Goal: Information Seeking & Learning: Learn about a topic

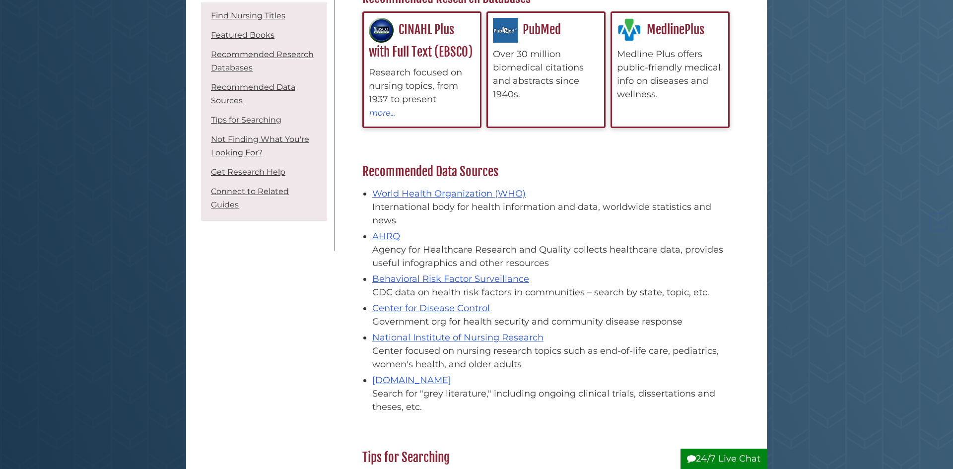
scroll to position [424, 0]
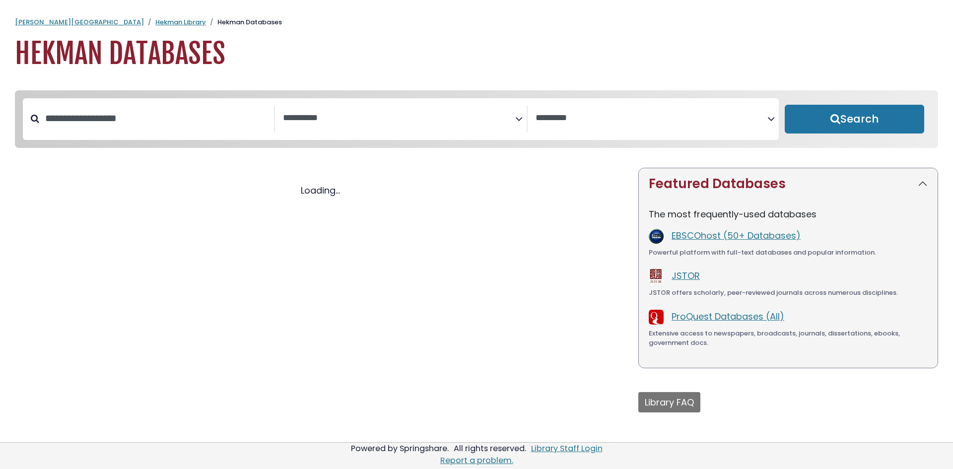
select select "Database Subject Filter"
select select "Database Vendors Filter"
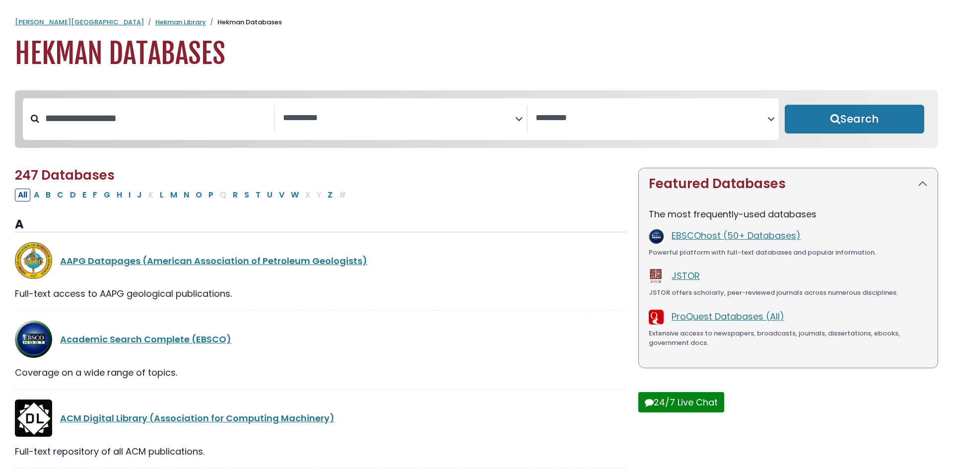
select select "Database Subject Filter"
select select "Database Vendors Filter"
click at [331, 132] on div "**********" at bounding box center [401, 119] width 252 height 27
click at [335, 128] on span "Search filters" at bounding box center [399, 119] width 232 height 27
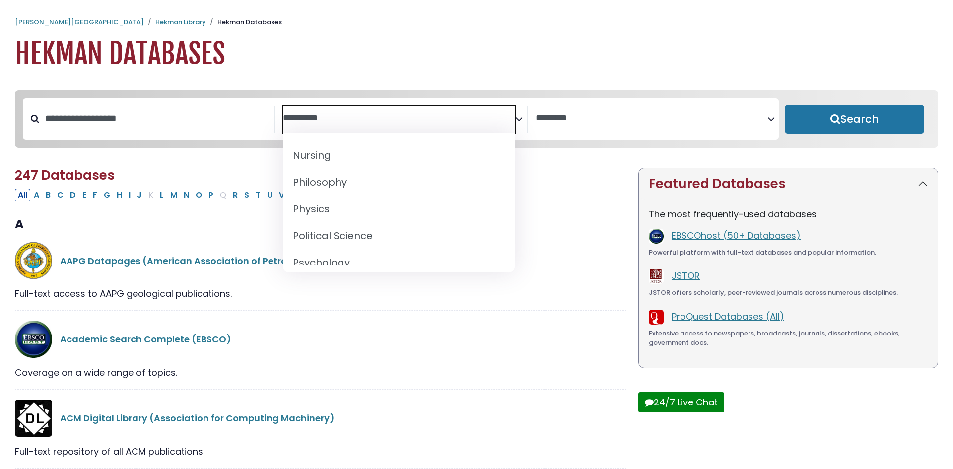
scroll to position [802, 0]
select select "*****"
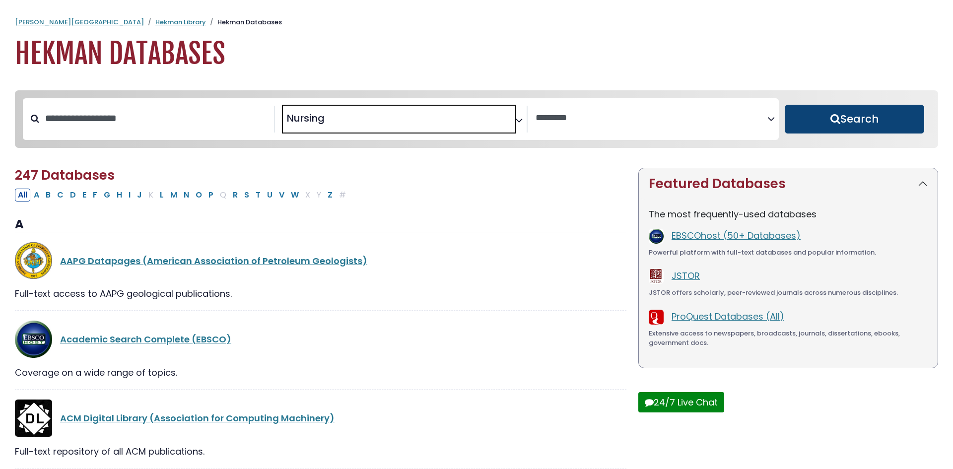
click at [843, 123] on button "Search" at bounding box center [854, 119] width 139 height 29
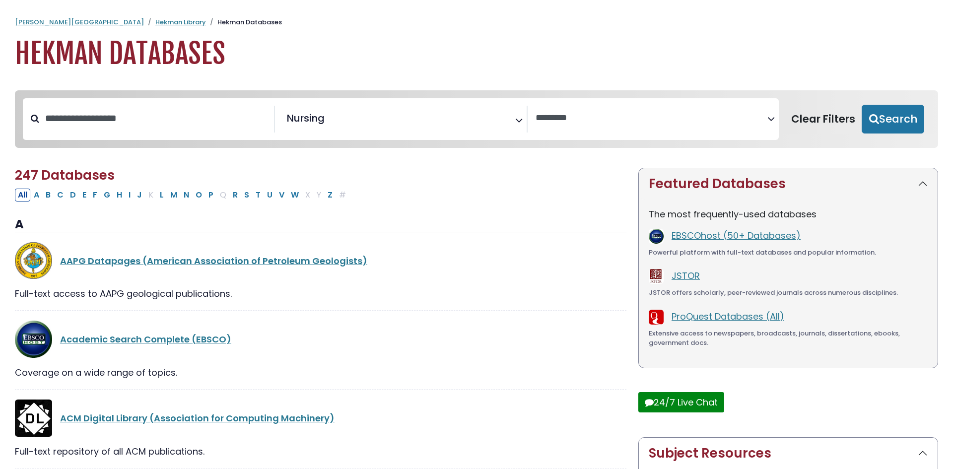
select select "Database Vendors Filter"
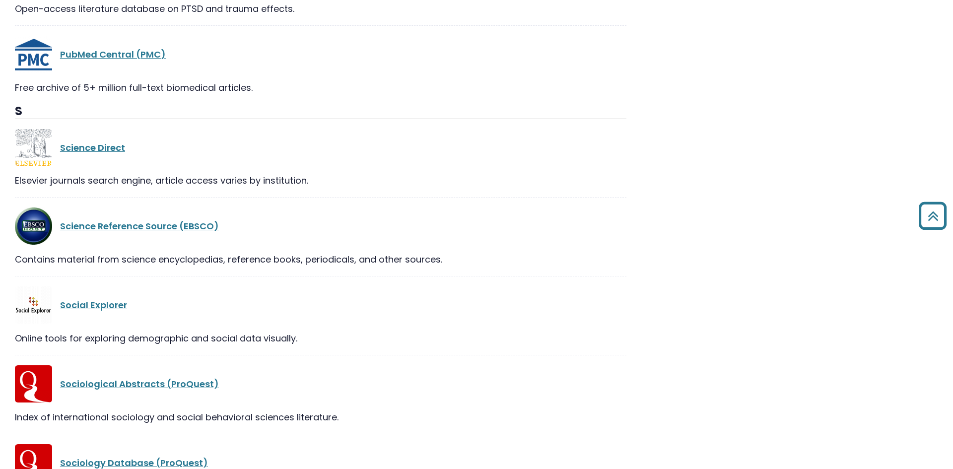
scroll to position [1148, 0]
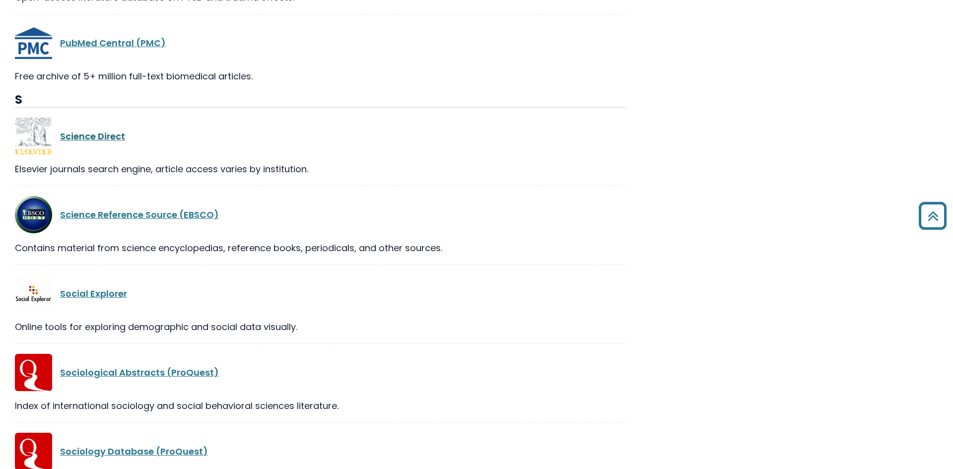
click at [77, 137] on link "Science Direct" at bounding box center [92, 136] width 65 height 12
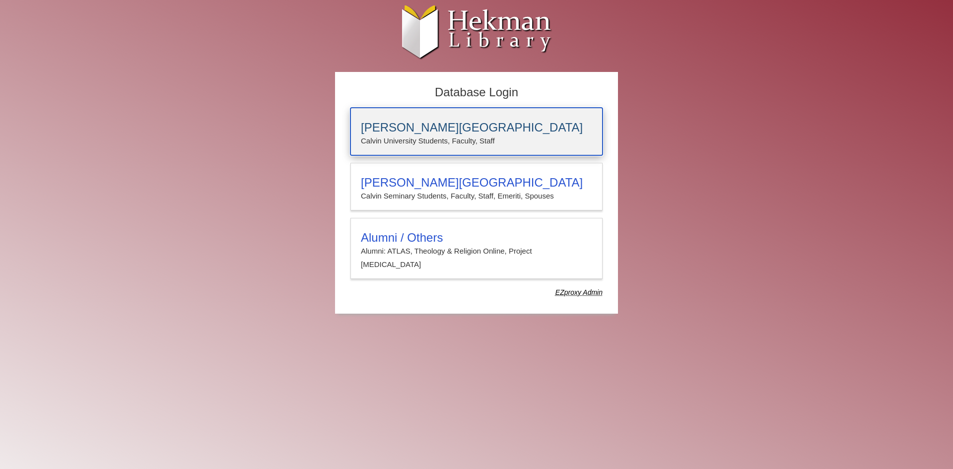
click at [391, 134] on h3 "[PERSON_NAME][GEOGRAPHIC_DATA]" at bounding box center [476, 128] width 231 height 14
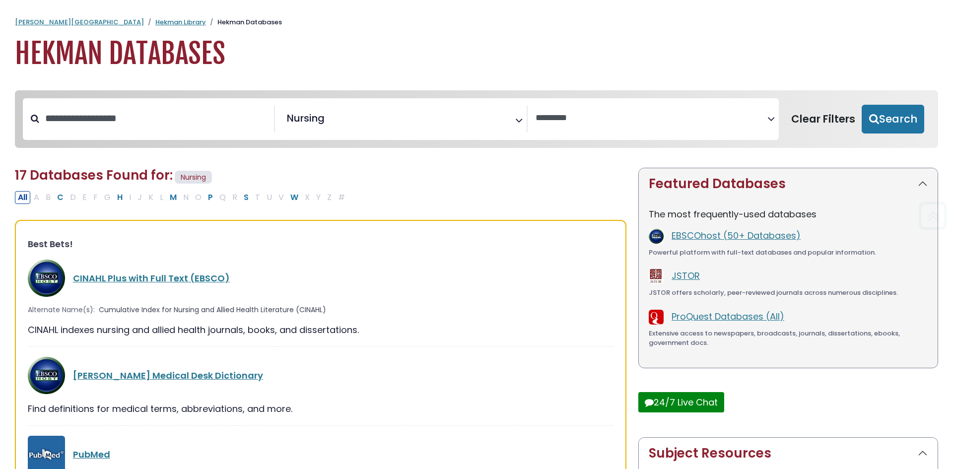
select select "Database Vendors Filter"
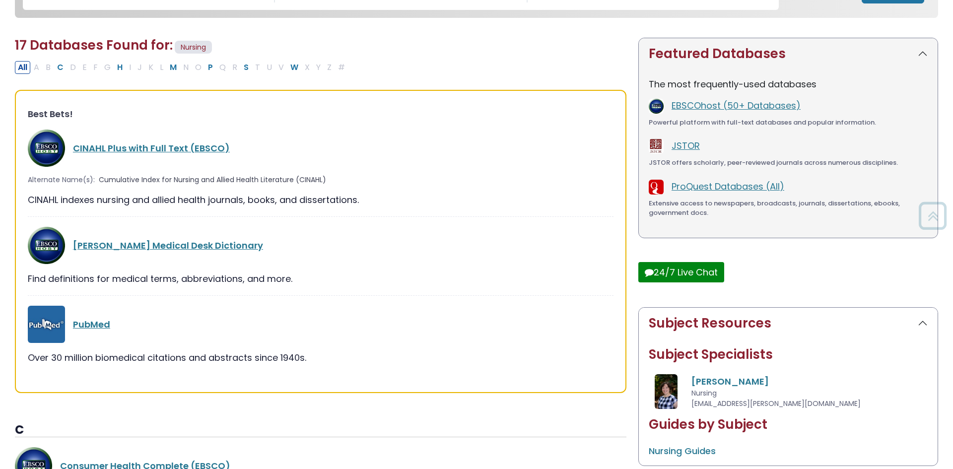
scroll to position [135, 0]
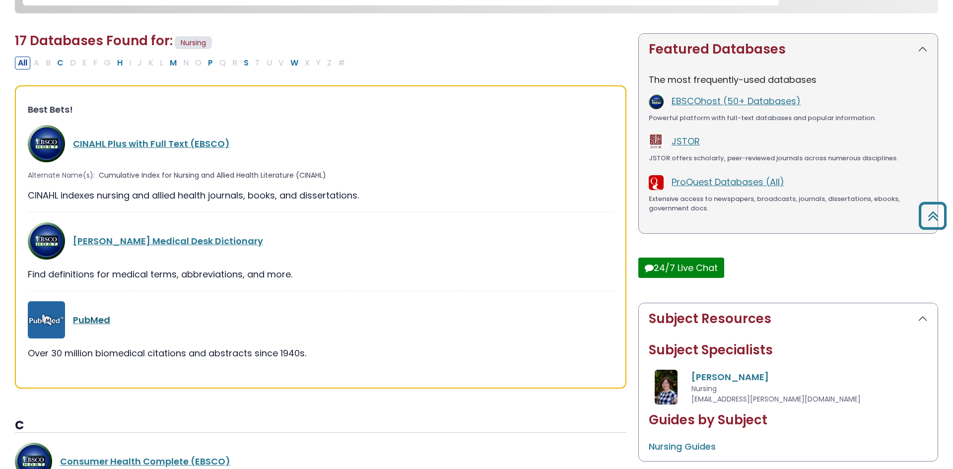
click at [95, 326] on link "PubMed" at bounding box center [91, 320] width 37 height 12
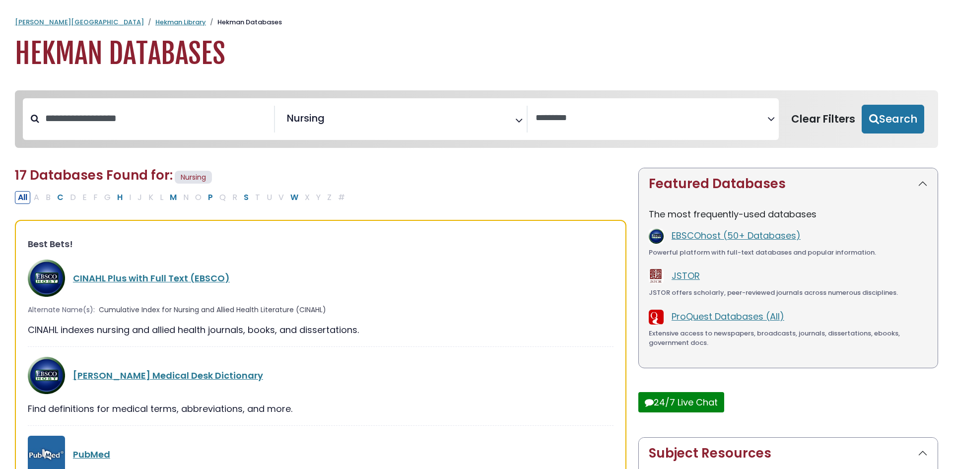
select select "Database Vendors Filter"
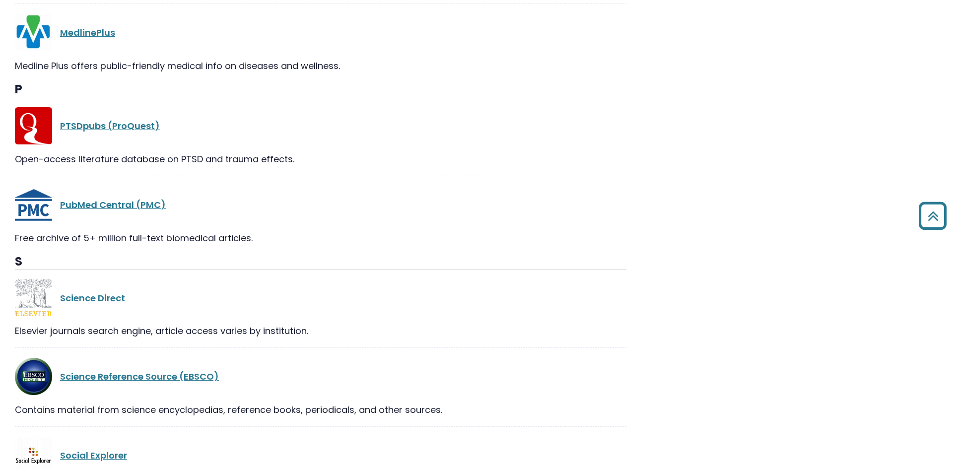
scroll to position [987, 0]
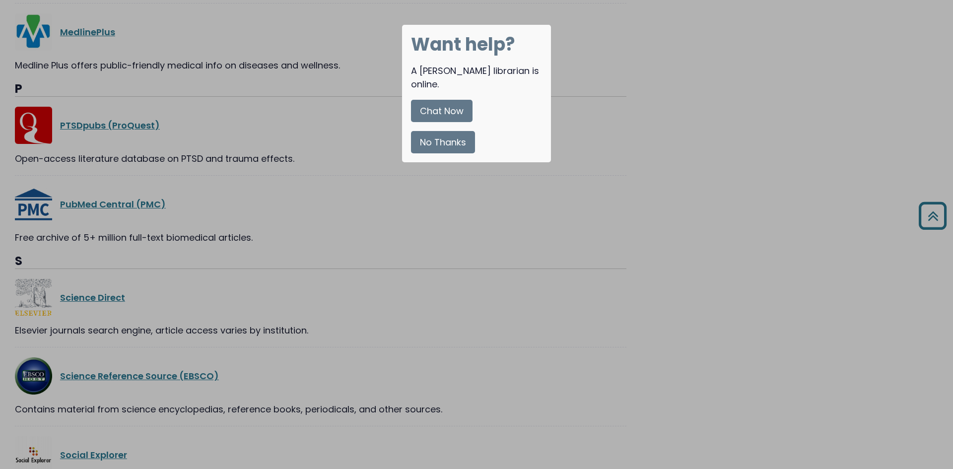
click at [444, 131] on button "No Thanks" at bounding box center [443, 142] width 64 height 22
